Goal: Use online tool/utility

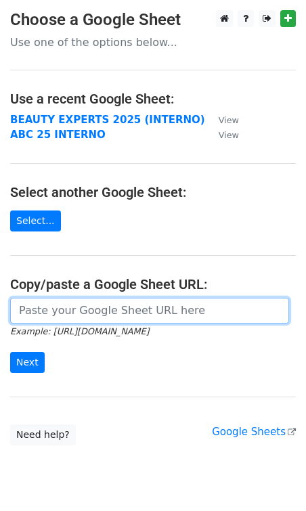
click at [60, 305] on input "url" at bounding box center [149, 311] width 279 height 26
paste input "https://docs.google.com/spreadsheets/d/1nRZoKuUe4oVc-rx_tNVDtj2I5jK5B6hO-2A8Gom…"
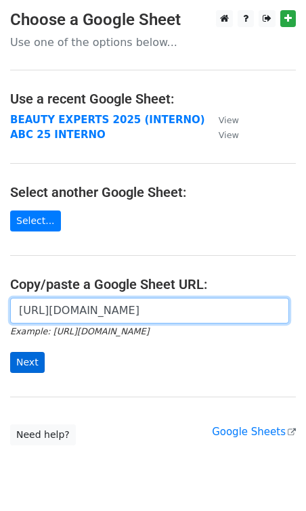
type input "https://docs.google.com/spreadsheets/d/1nRZoKuUe4oVc-rx_tNVDtj2I5jK5B6hO-2A8Gom…"
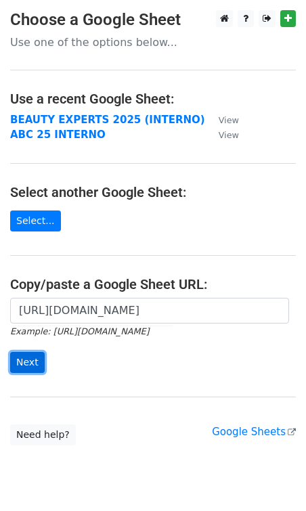
click at [33, 358] on input "Next" at bounding box center [27, 362] width 35 height 21
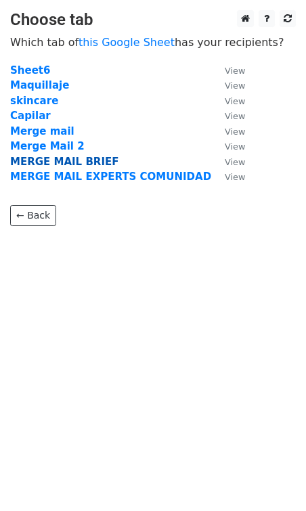
click at [60, 164] on strong "MERGE MAIL BRIEF" at bounding box center [64, 162] width 108 height 12
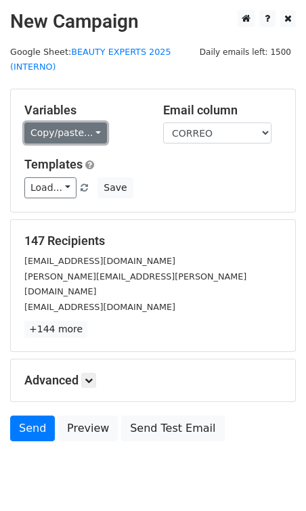
click at [80, 129] on link "Copy/paste..." at bounding box center [65, 133] width 83 height 21
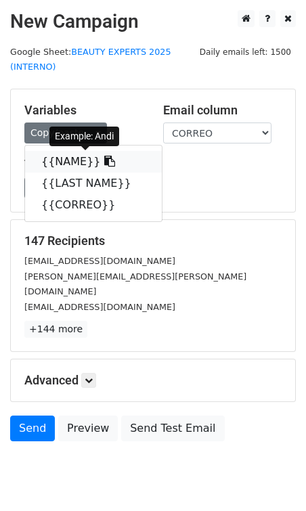
click at [79, 160] on link "{{NAME}}" at bounding box center [93, 162] width 137 height 22
